Goal: Obtain resource: Obtain resource

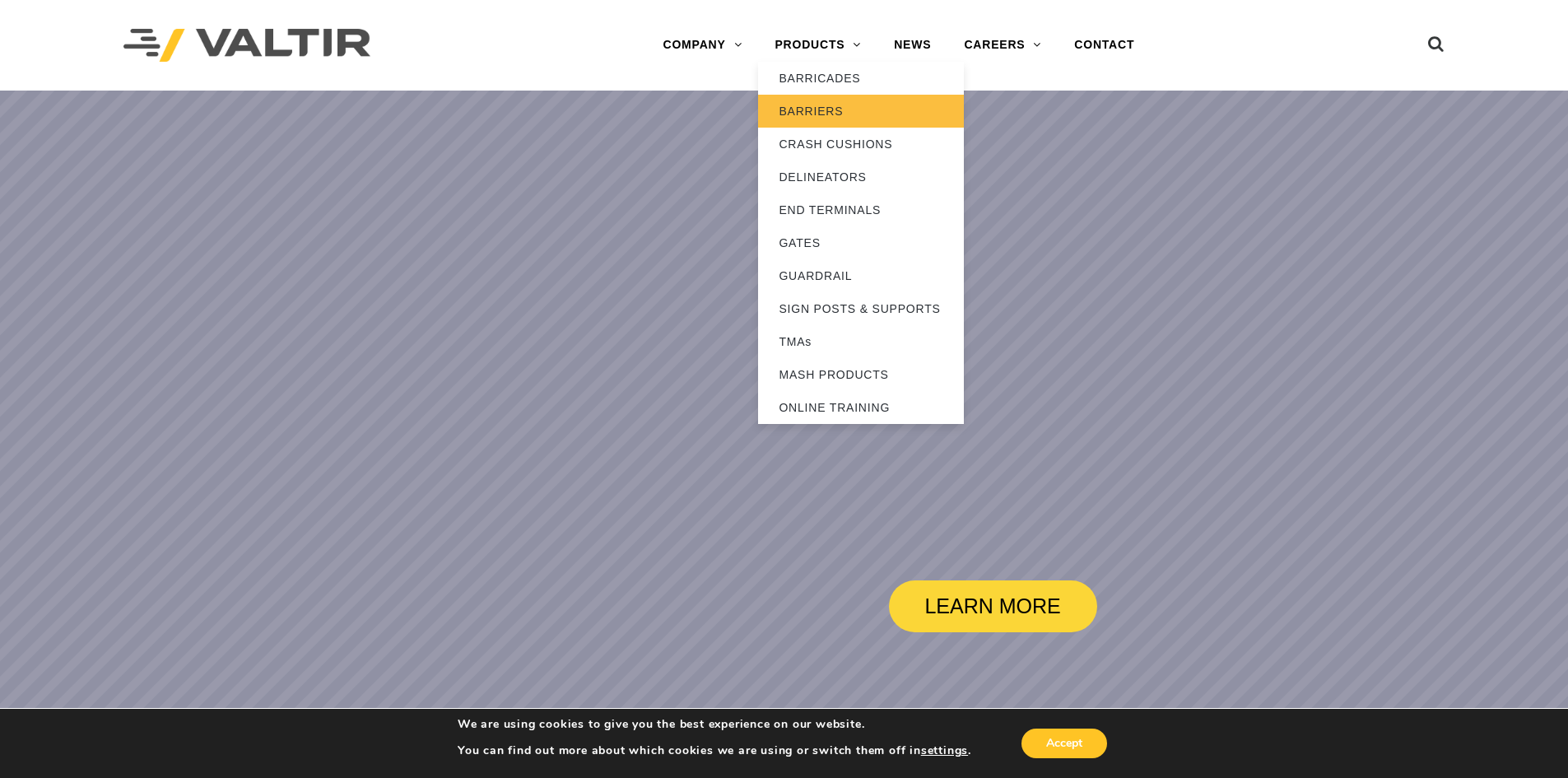
click at [811, 107] on link "BARRIERS" at bounding box center [861, 110] width 206 height 33
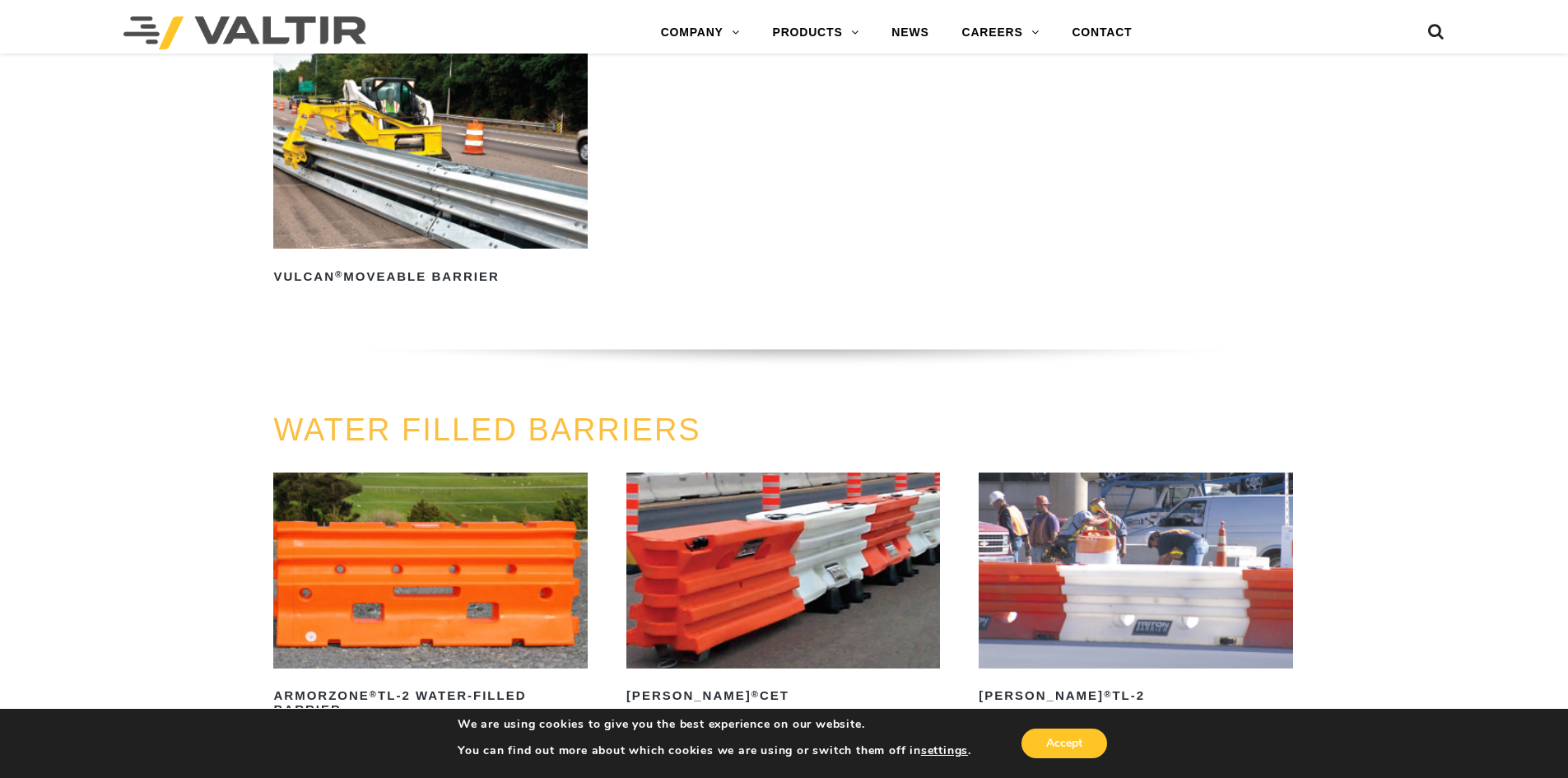
scroll to position [800, 0]
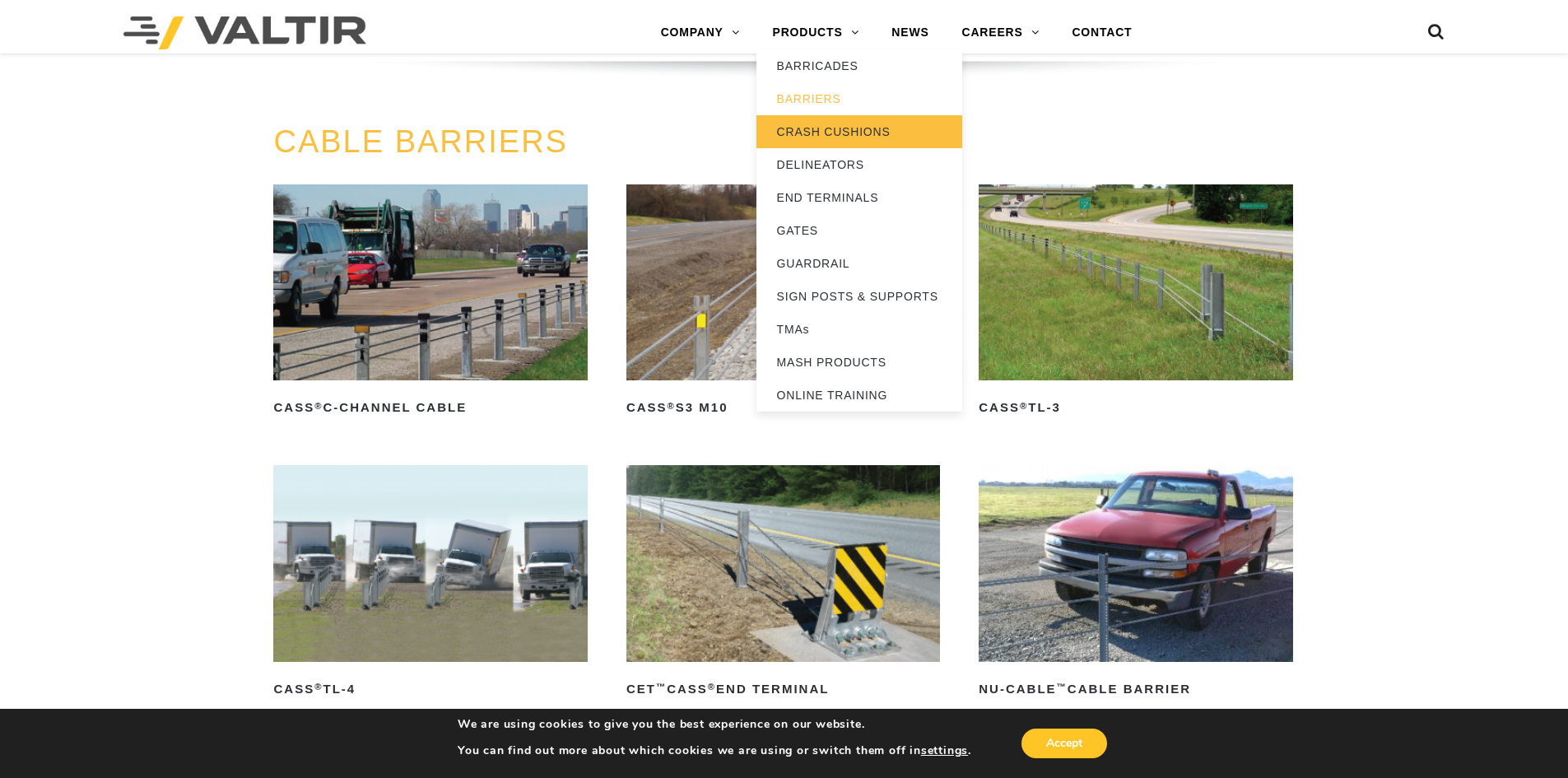
click at [821, 131] on link "CRASH CUSHIONS" at bounding box center [859, 131] width 206 height 33
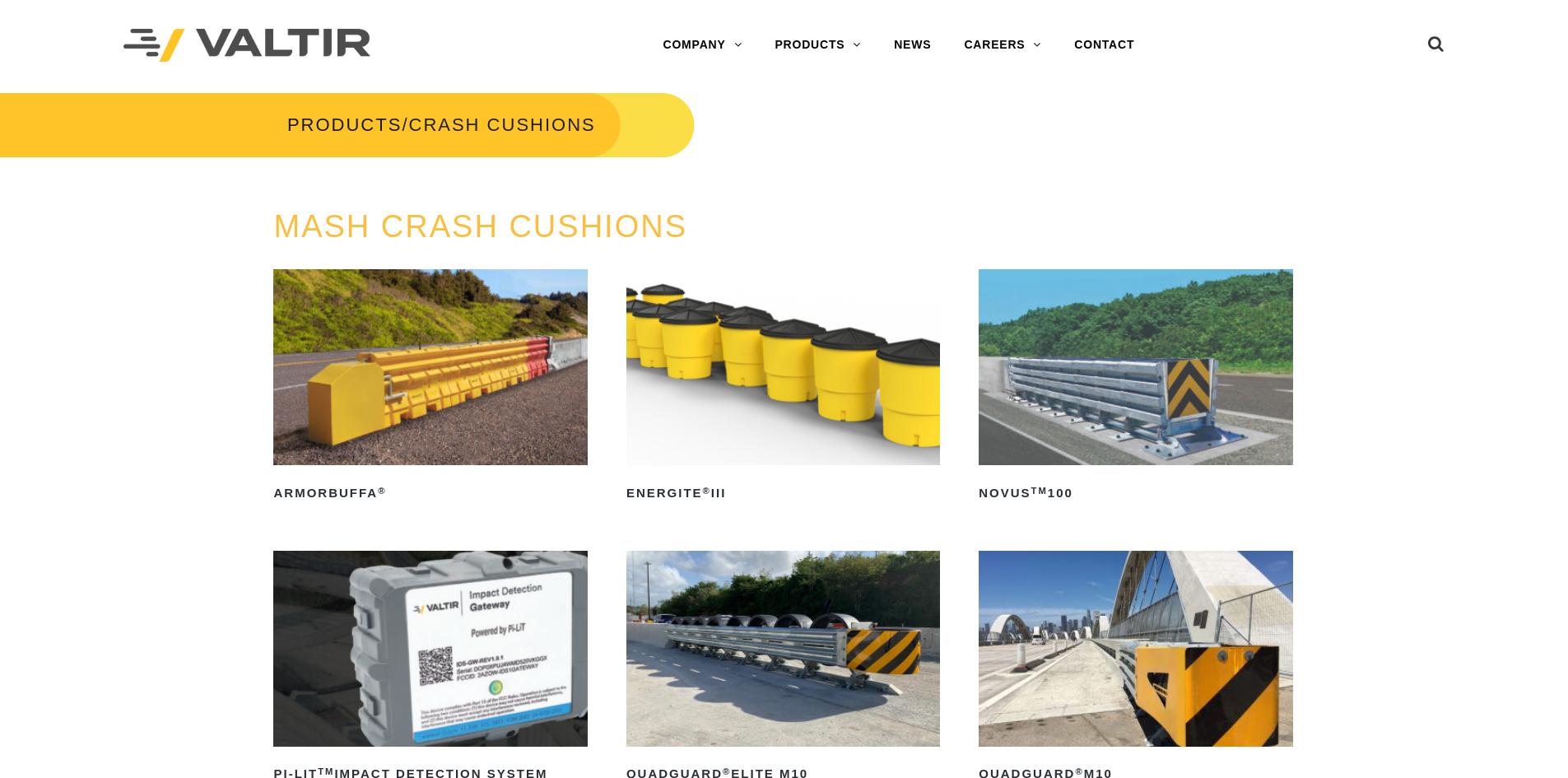
click at [710, 336] on img at bounding box center [783, 367] width 313 height 196
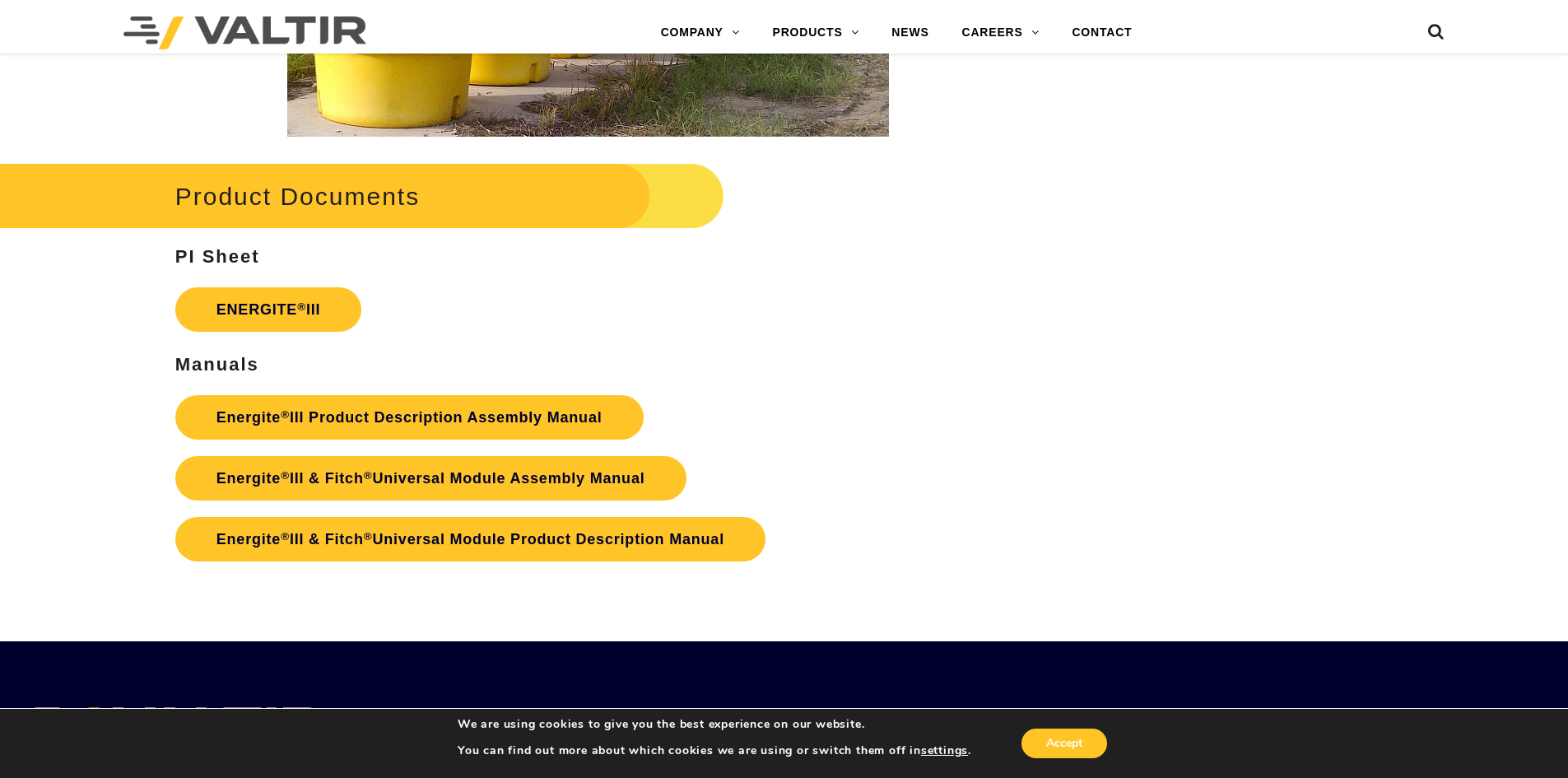
scroll to position [2882, 0]
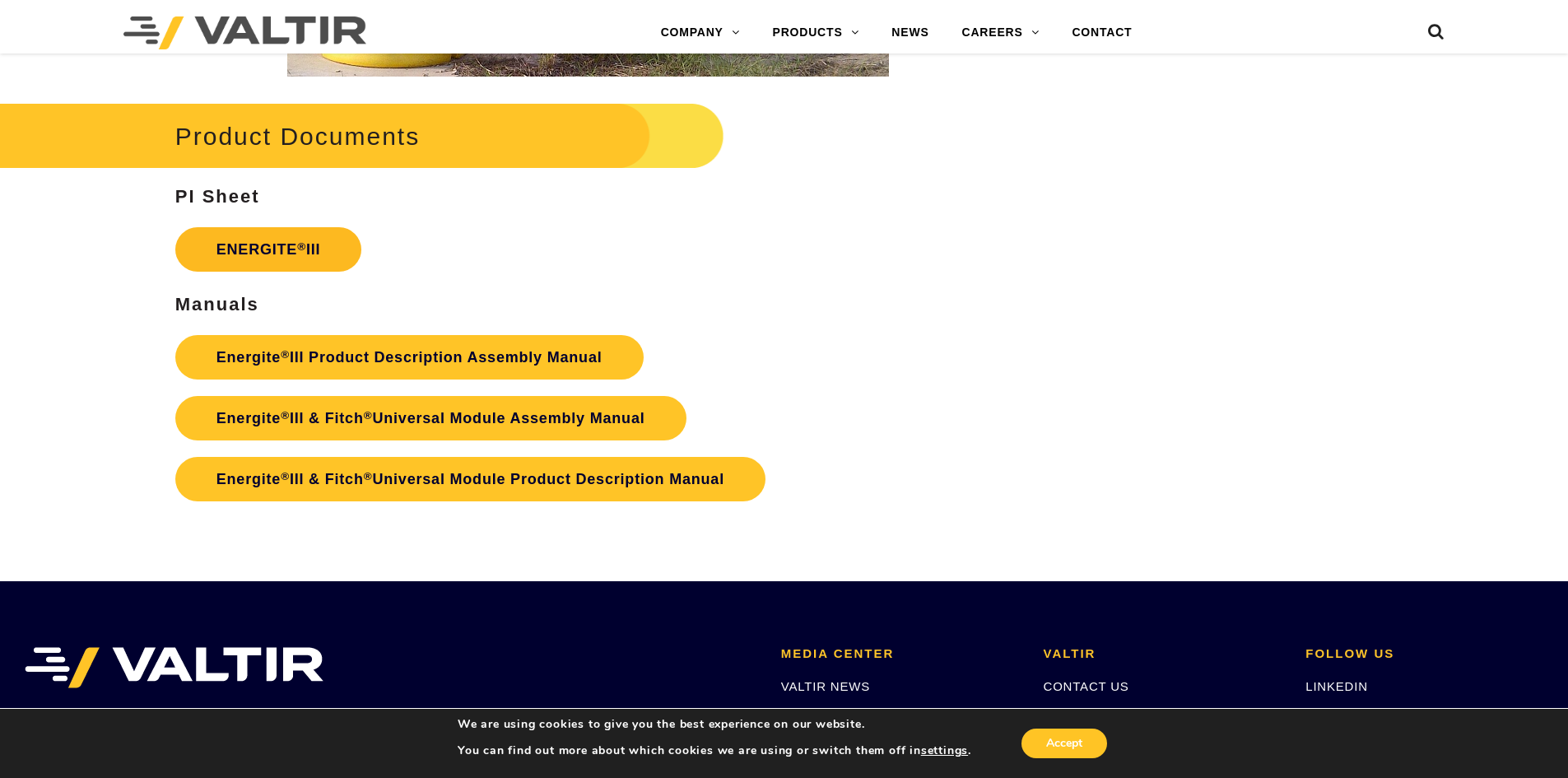
click at [279, 256] on link "ENERGITE ® III" at bounding box center [269, 249] width 187 height 45
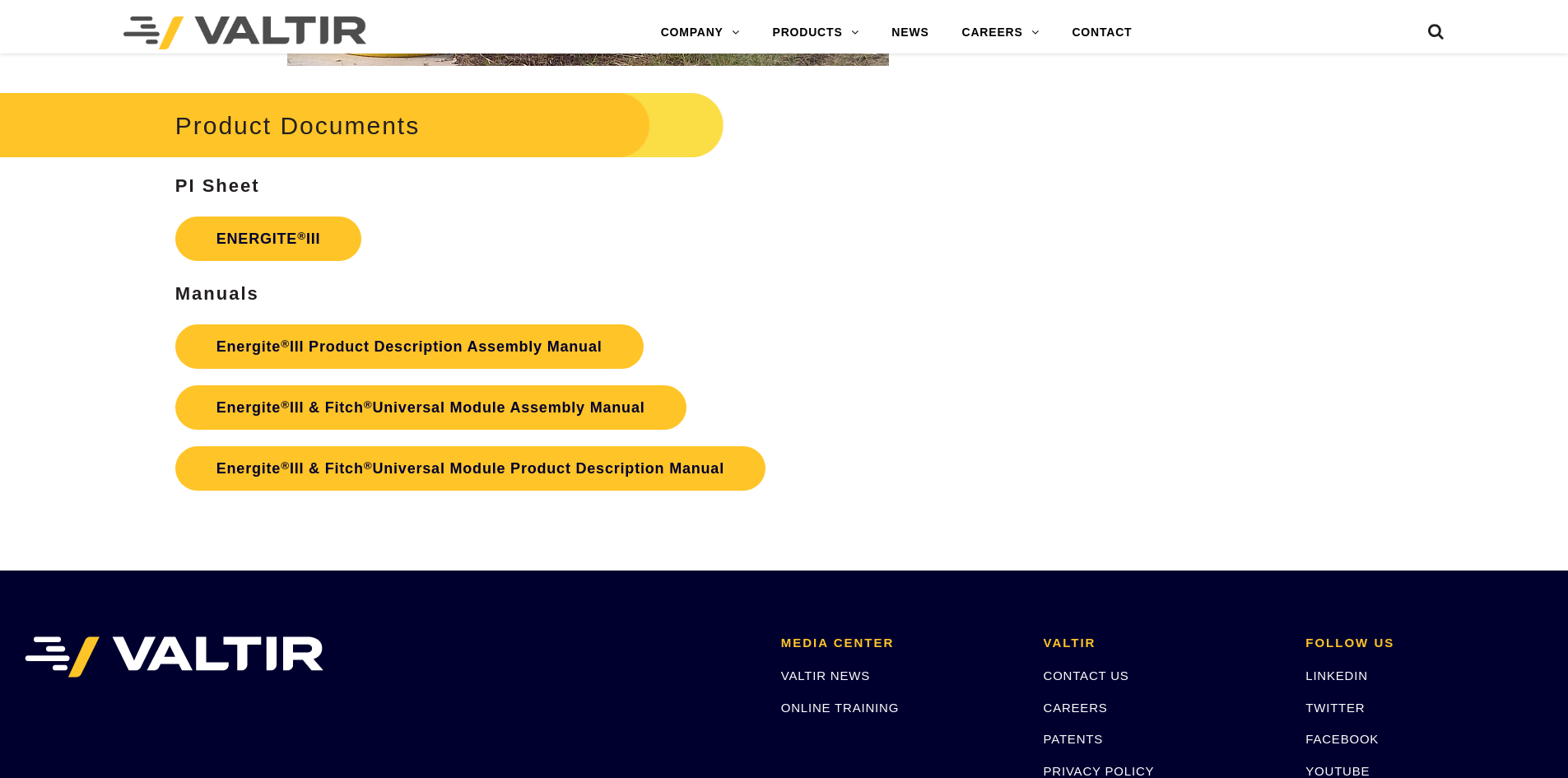
scroll to position [2882, 0]
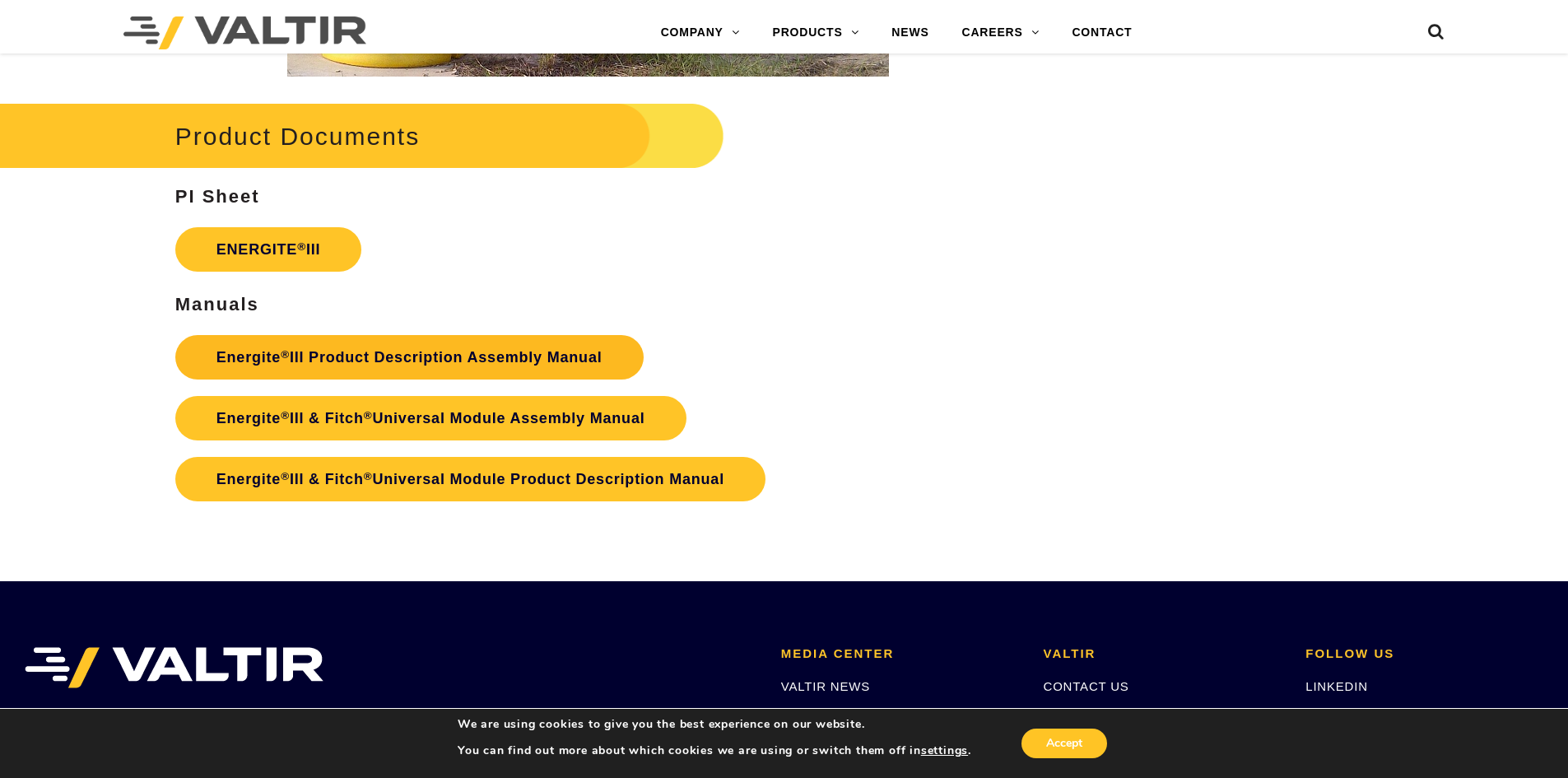
click at [342, 353] on link "Energite ® III Product Description Assembly Manual" at bounding box center [409, 357] width 468 height 45
